Goal: Obtain resource: Download file/media

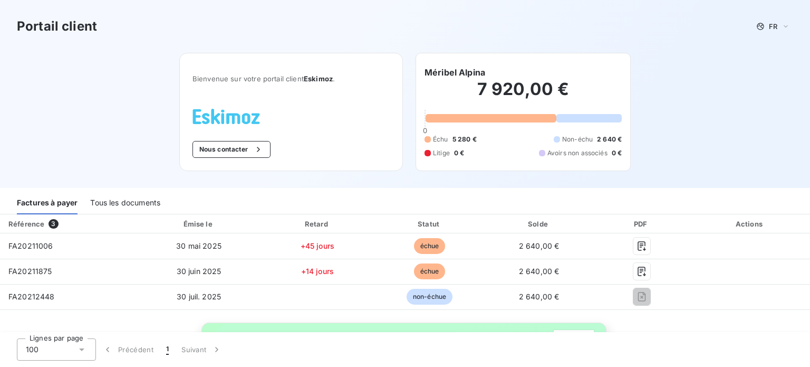
click at [131, 204] on div "Tous les documents" at bounding box center [125, 203] width 70 height 22
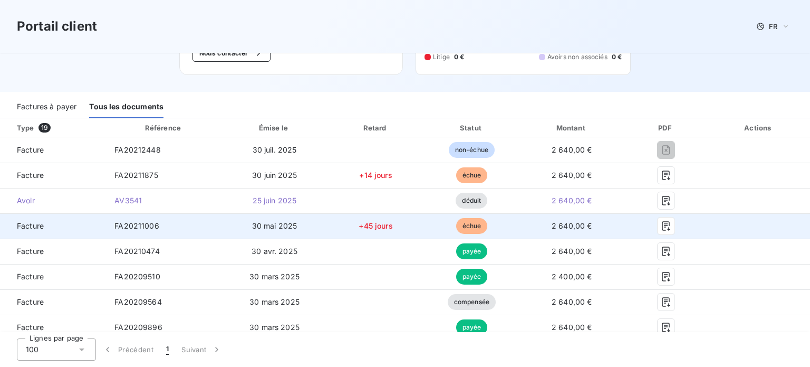
scroll to position [53, 0]
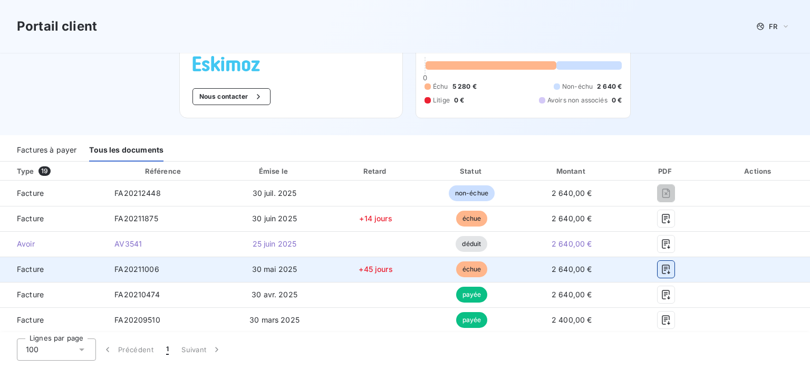
click at [658, 266] on button "button" at bounding box center [666, 269] width 17 height 17
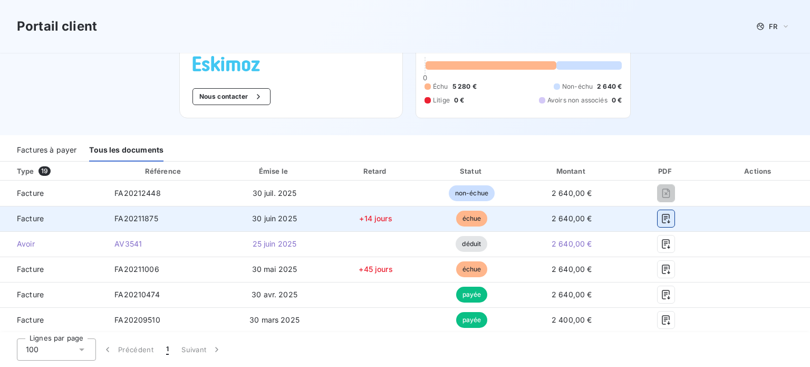
click at [661, 217] on icon "button" at bounding box center [666, 218] width 11 height 11
